Goal: Task Accomplishment & Management: Use online tool/utility

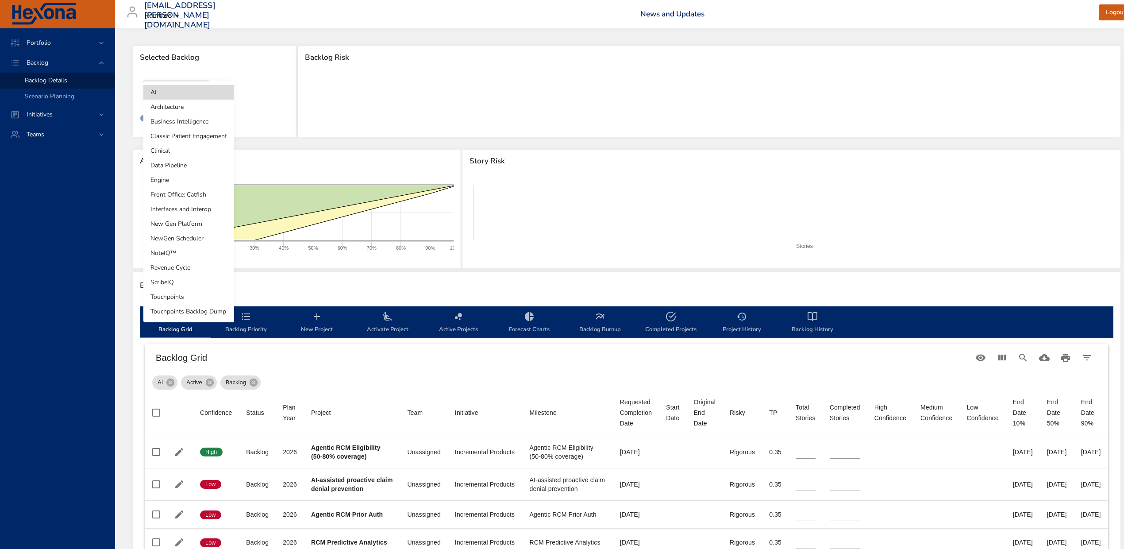
click at [196, 89] on body "Portfolio Backlog Backlog Details Scenario Planning Initiatives Teams [EMAIL_AD…" at bounding box center [562, 274] width 1124 height 549
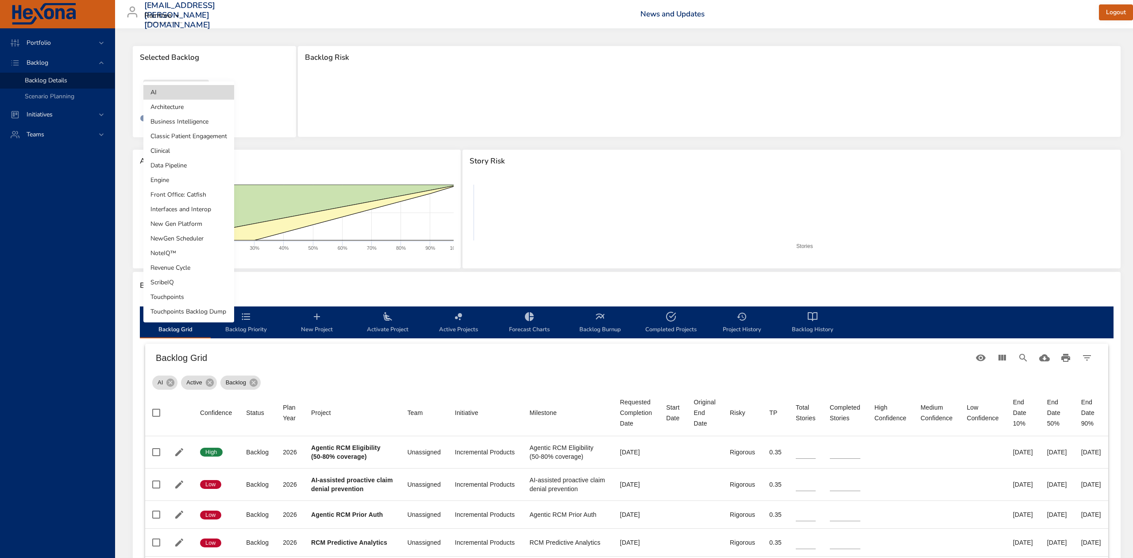
click at [176, 254] on li "NoteIQ™" at bounding box center [188, 253] width 91 height 15
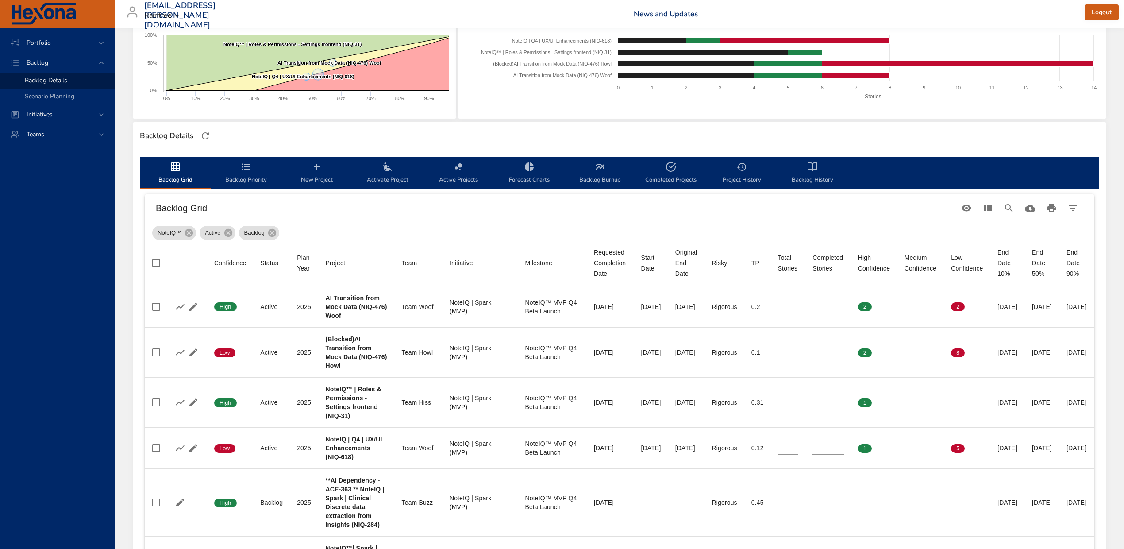
scroll to position [177, 0]
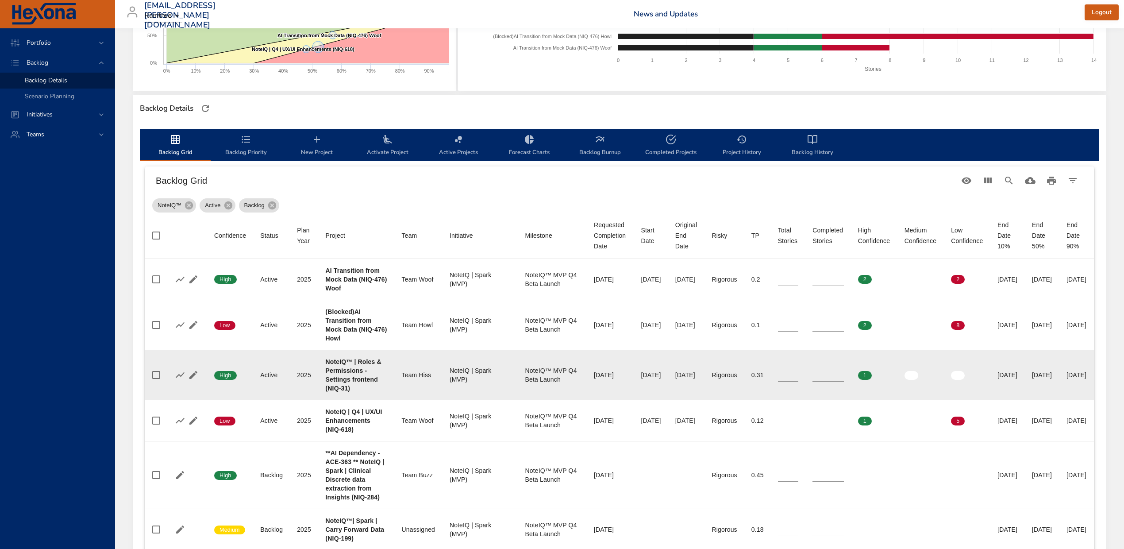
click at [344, 388] on b "NoteIQ™ | Roles & Permissions - Settings frontend (NIQ-31)" at bounding box center [354, 375] width 56 height 34
copy b "31"
type input "*"
click at [844, 373] on input "*" at bounding box center [828, 374] width 31 height 13
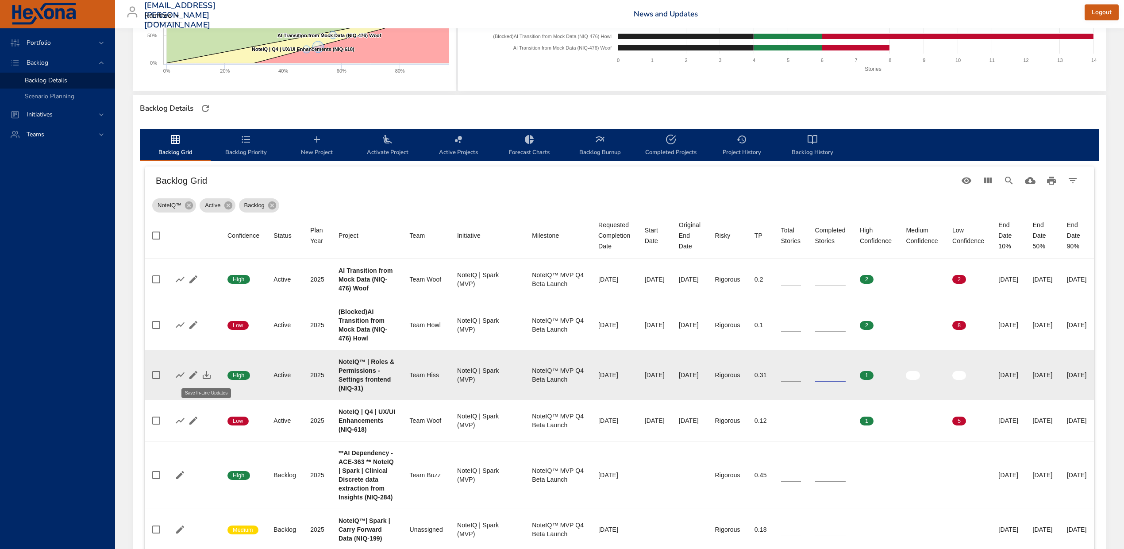
click at [205, 376] on icon "button" at bounding box center [206, 375] width 11 height 11
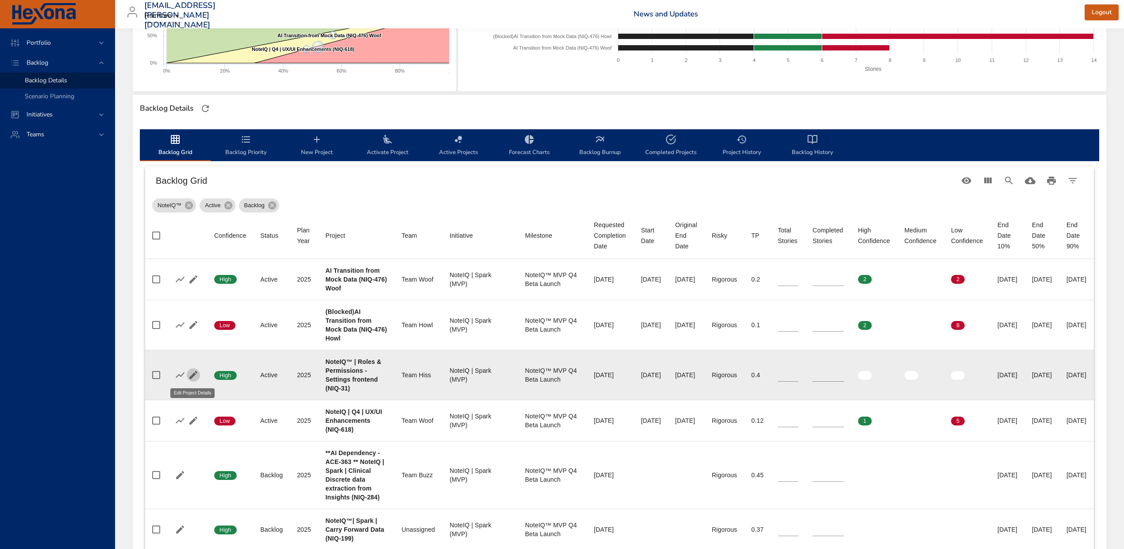
click at [192, 378] on icon "button" at bounding box center [193, 375] width 11 height 11
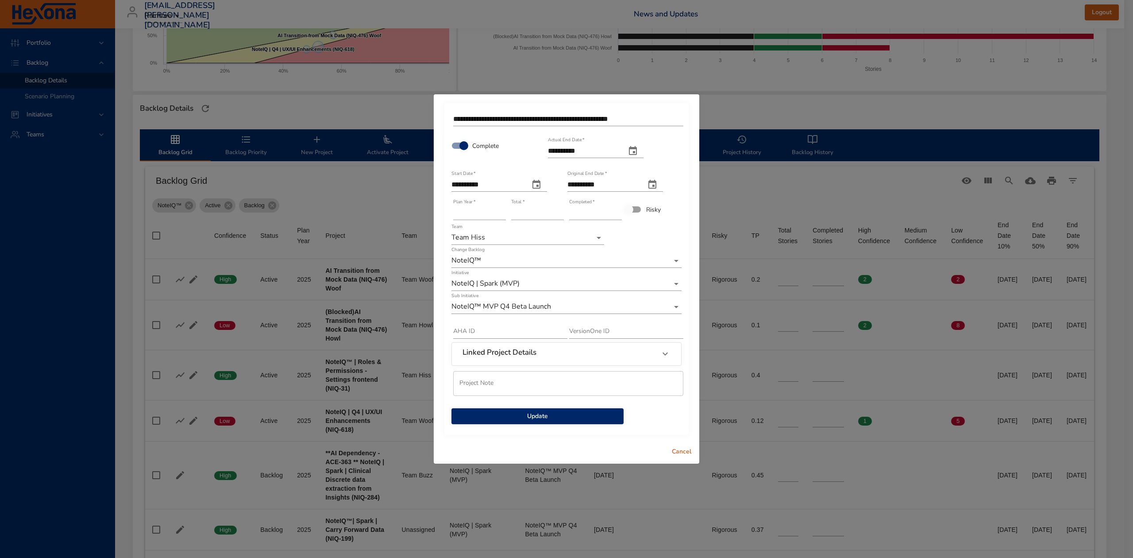
click at [637, 149] on icon "actual end date" at bounding box center [633, 150] width 8 height 9
click at [595, 202] on span "1" at bounding box center [590, 202] width 16 height 9
type input "**********"
click at [566, 418] on span "Update" at bounding box center [538, 416] width 158 height 11
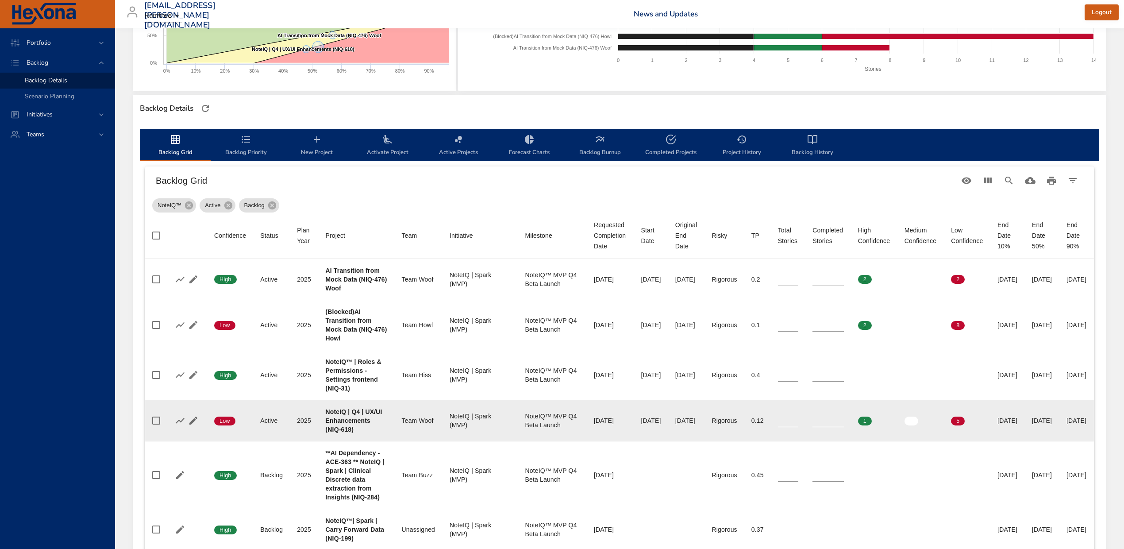
click at [345, 433] on b "NoteIQ | Q4 | UX/UI Enhancements (NIQ-618)" at bounding box center [354, 420] width 57 height 25
copy b "618"
drag, startPoint x: 828, startPoint y: 424, endPoint x: 815, endPoint y: 424, distance: 12.8
click at [815, 424] on tr "Confidence Low Status Active Plan Year [DATE] Project NoteIQ | Q4 | UX/UI Enhan…" at bounding box center [619, 420] width 949 height 41
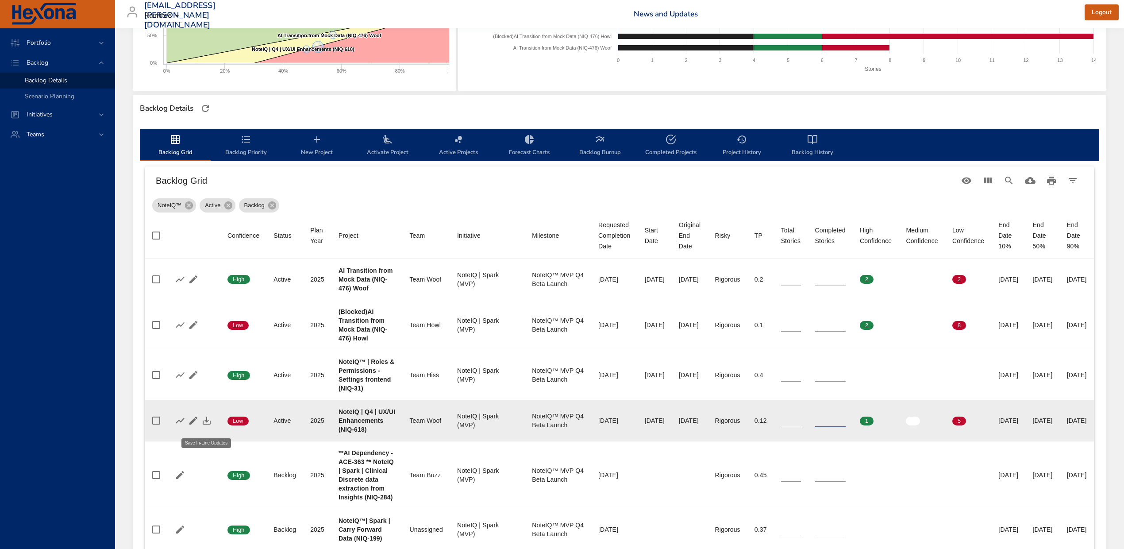
type input "*"
click at [211, 425] on icon "button" at bounding box center [206, 420] width 11 height 11
